Goal: Information Seeking & Learning: Learn about a topic

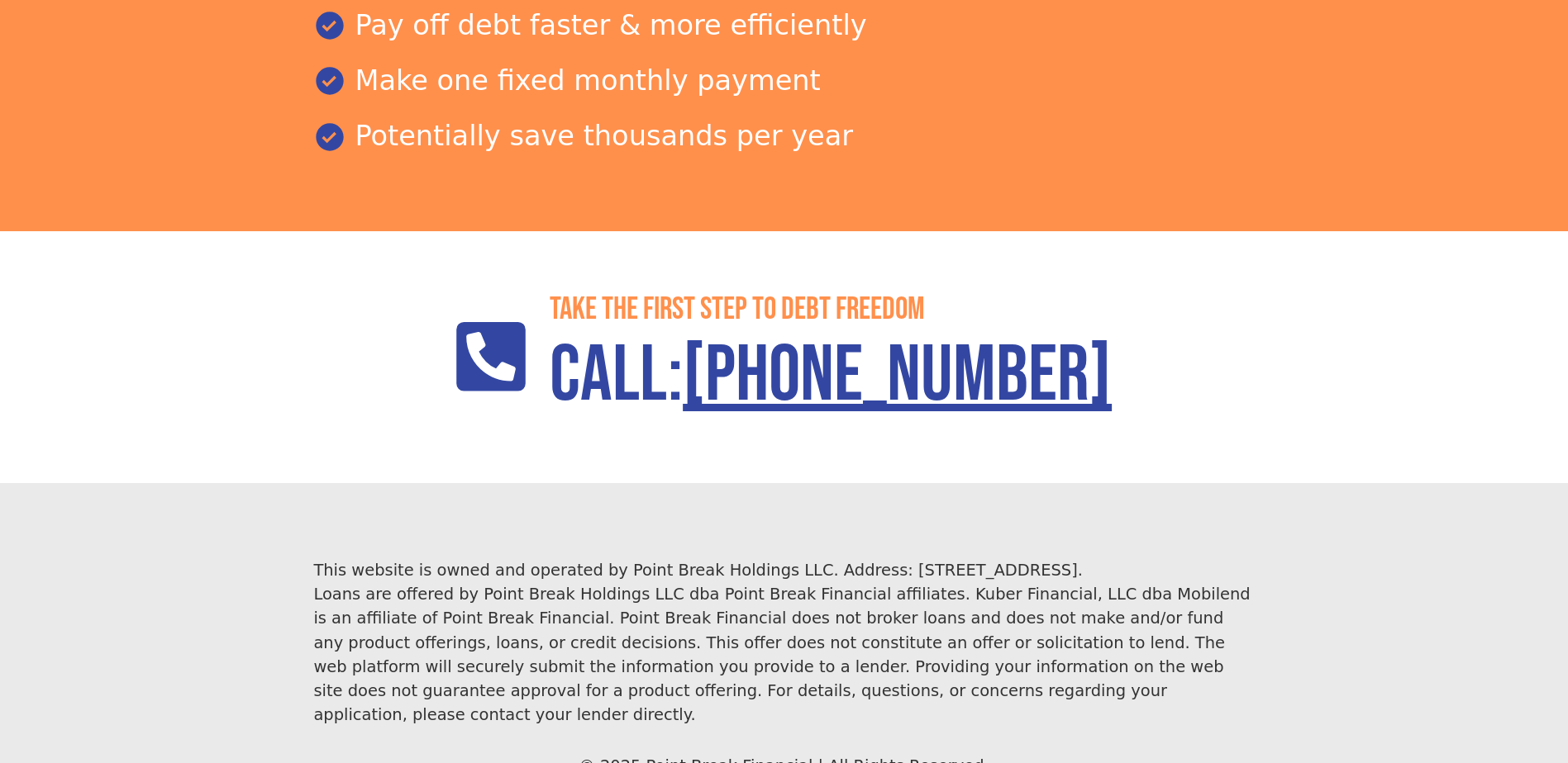
scroll to position [2380, 0]
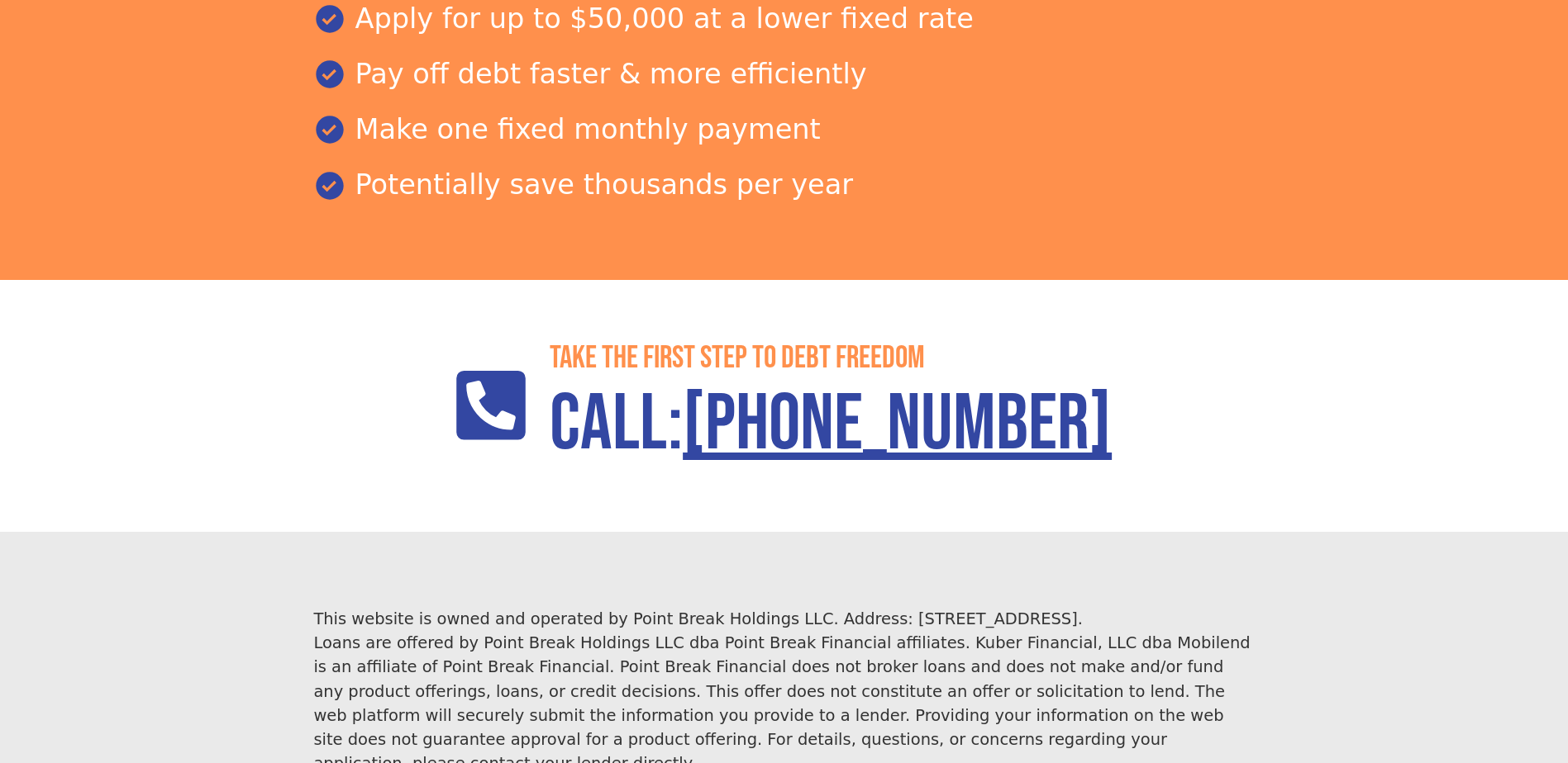
scroll to position [2380, 0]
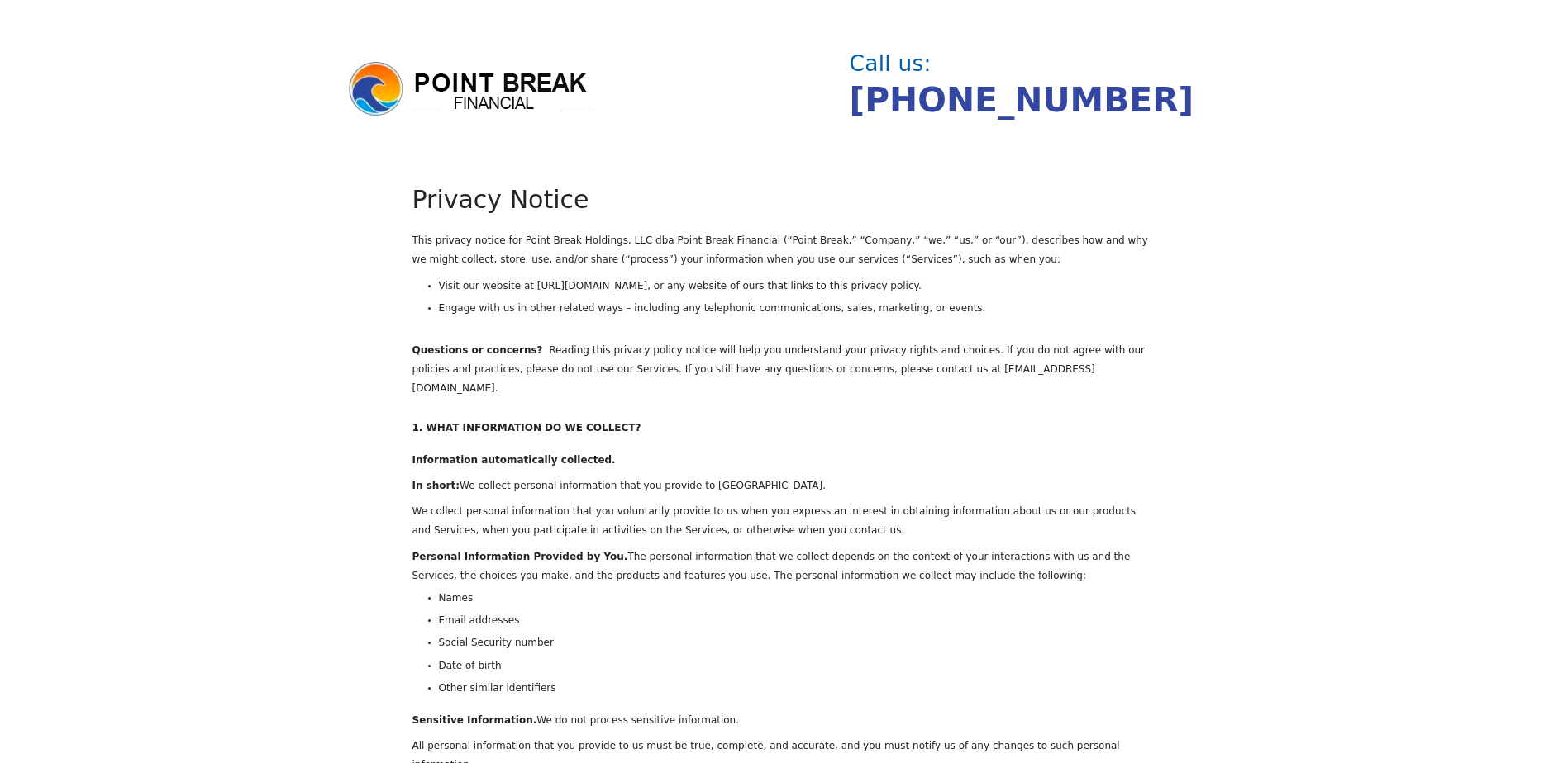
drag, startPoint x: 573, startPoint y: 554, endPoint x: 582, endPoint y: 554, distance: 9.0
